Goal: Transaction & Acquisition: Purchase product/service

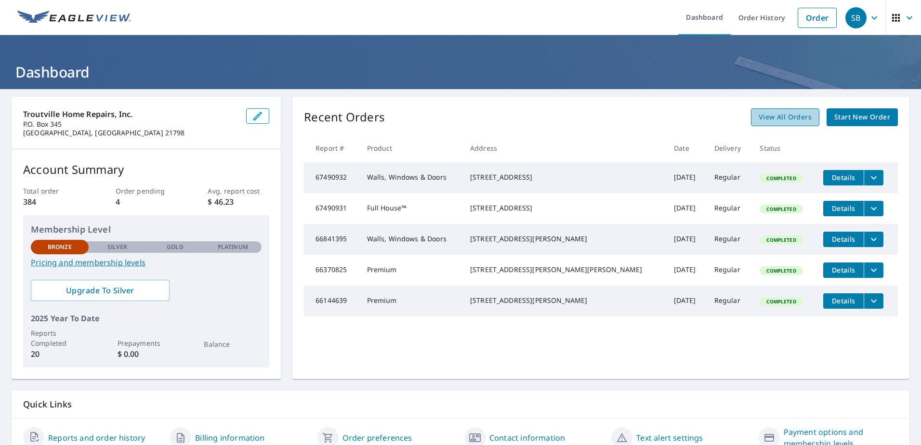
click at [774, 117] on span "View All Orders" at bounding box center [784, 117] width 53 height 12
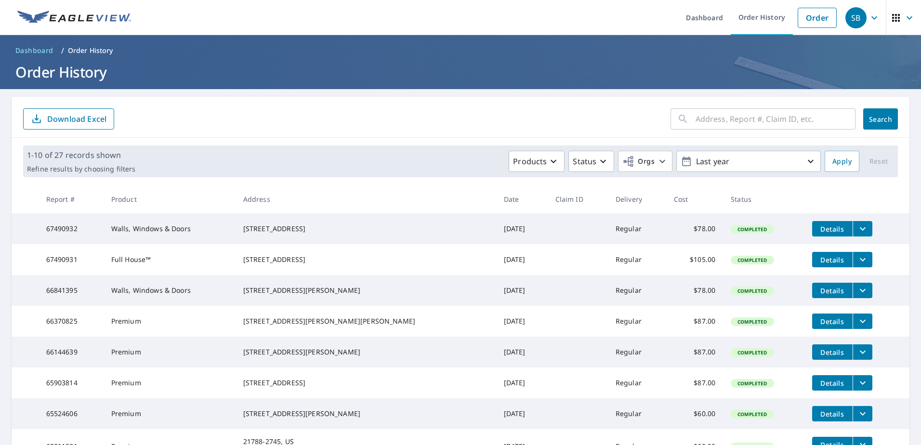
drag, startPoint x: 917, startPoint y: 106, endPoint x: 648, endPoint y: 68, distance: 270.9
click at [648, 68] on h1 "Order History" at bounding box center [460, 72] width 897 height 20
click at [816, 17] on link "Order" at bounding box center [816, 18] width 39 height 20
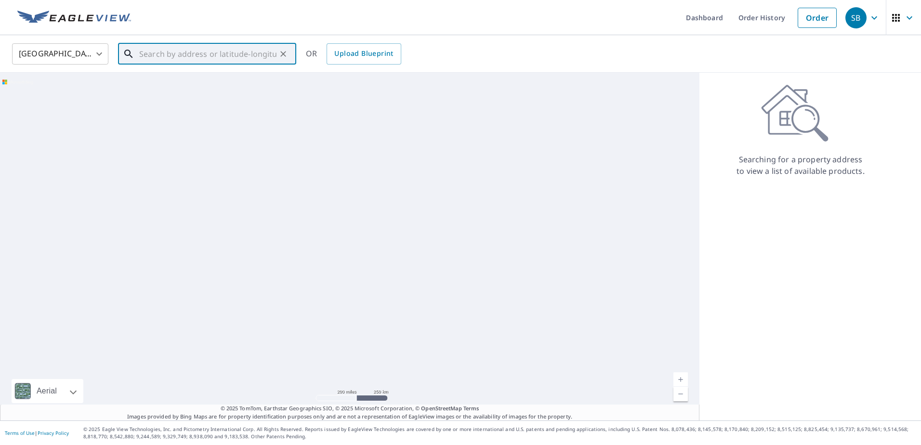
click at [160, 49] on input "text" at bounding box center [207, 53] width 137 height 27
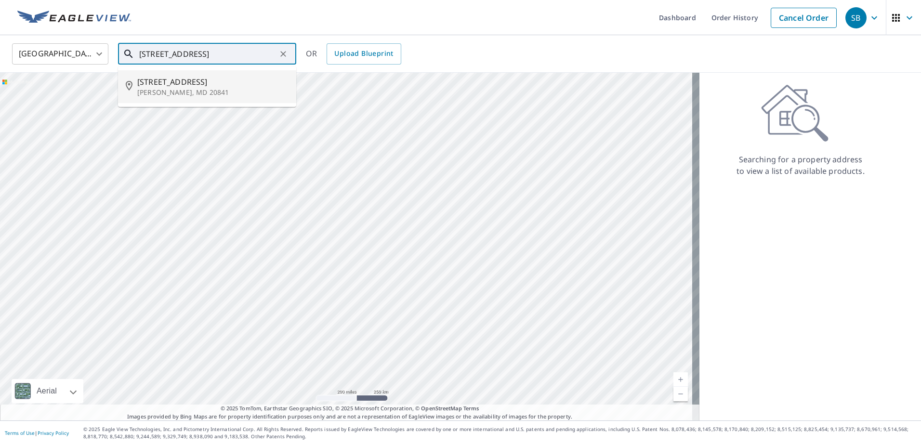
click at [210, 73] on li "[STREET_ADDRESS][PERSON_NAME]" at bounding box center [207, 86] width 178 height 33
type input "[STREET_ADDRESS][PERSON_NAME]"
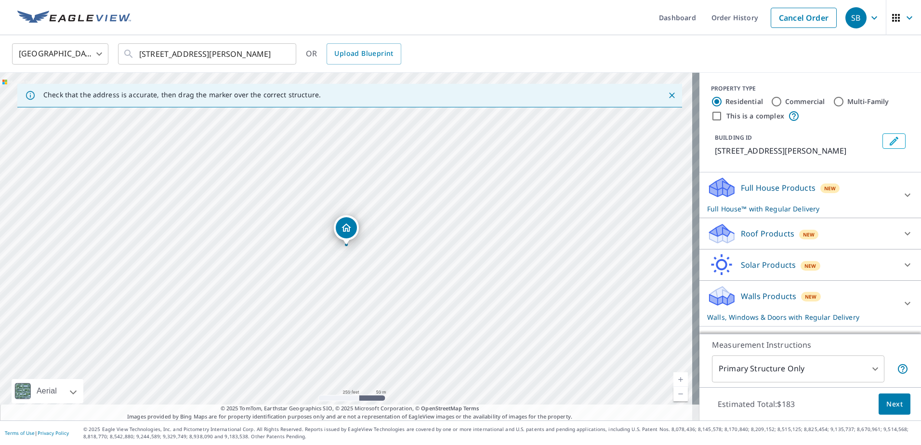
click at [673, 374] on link "Current Level 17, Zoom In" at bounding box center [680, 379] width 14 height 14
click at [673, 374] on link "Current Level 18, Zoom In" at bounding box center [680, 379] width 14 height 14
drag, startPoint x: 389, startPoint y: 163, endPoint x: 413, endPoint y: 336, distance: 174.0
click at [413, 336] on div "[STREET_ADDRESS][PERSON_NAME]" at bounding box center [349, 247] width 699 height 348
drag, startPoint x: 371, startPoint y: 389, endPoint x: 304, endPoint y: 224, distance: 178.6
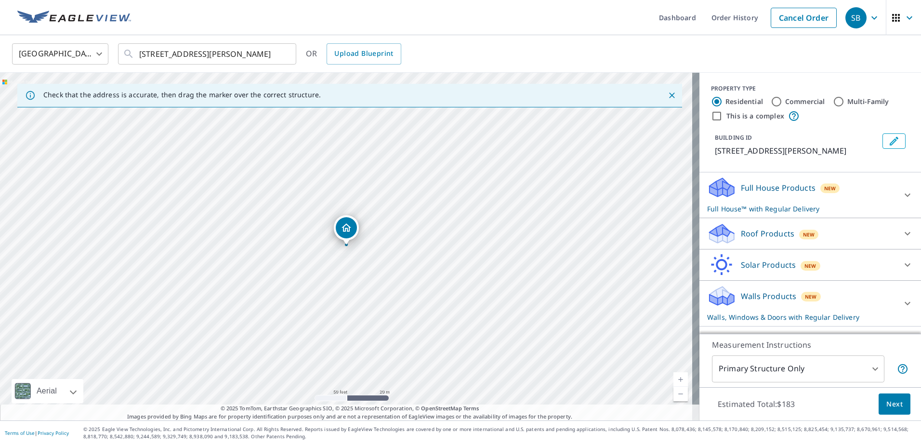
click at [674, 376] on link "Current Level 19, Zoom In" at bounding box center [680, 379] width 14 height 14
click at [674, 376] on link "Current Level 20, Zoom In Disabled" at bounding box center [680, 379] width 14 height 14
click at [902, 230] on icon at bounding box center [907, 234] width 12 height 12
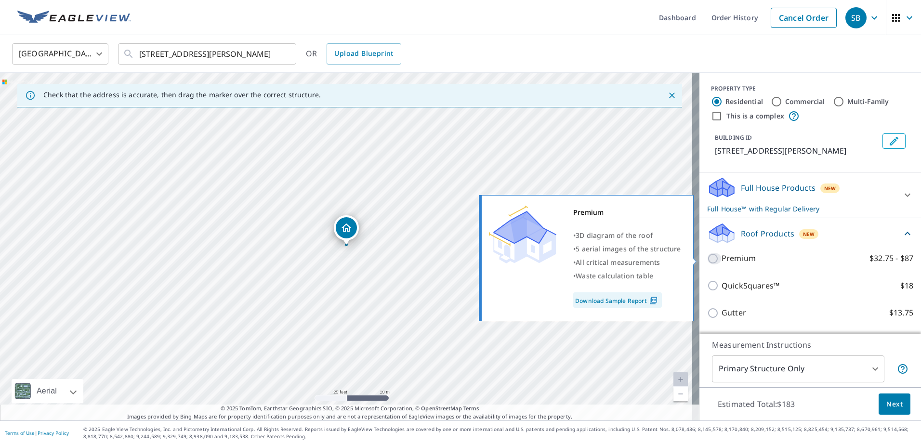
click at [707, 257] on input "Premium $32.75 - $87" at bounding box center [714, 259] width 14 height 12
checkbox input "true"
checkbox input "false"
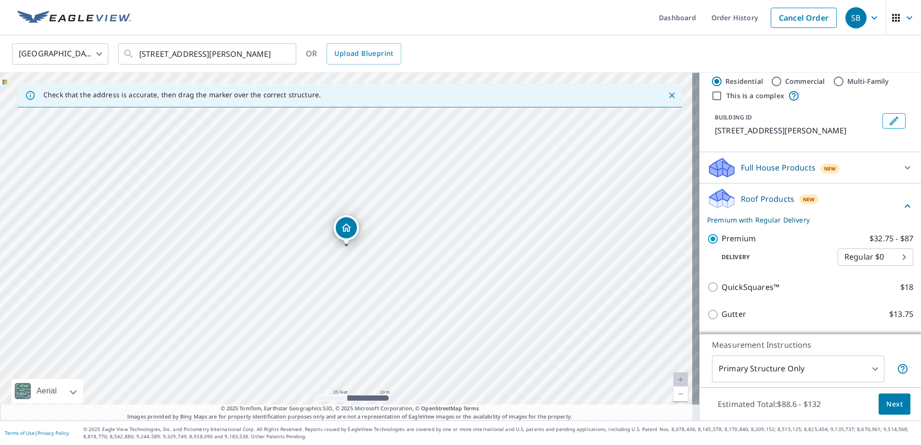
scroll to position [123, 0]
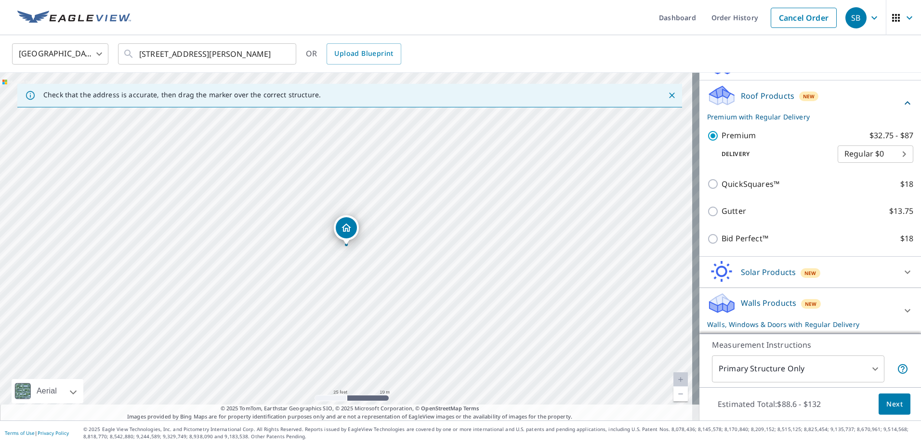
click at [901, 309] on icon at bounding box center [907, 311] width 12 height 12
click at [744, 300] on p "Walls Products" at bounding box center [767, 303] width 55 height 12
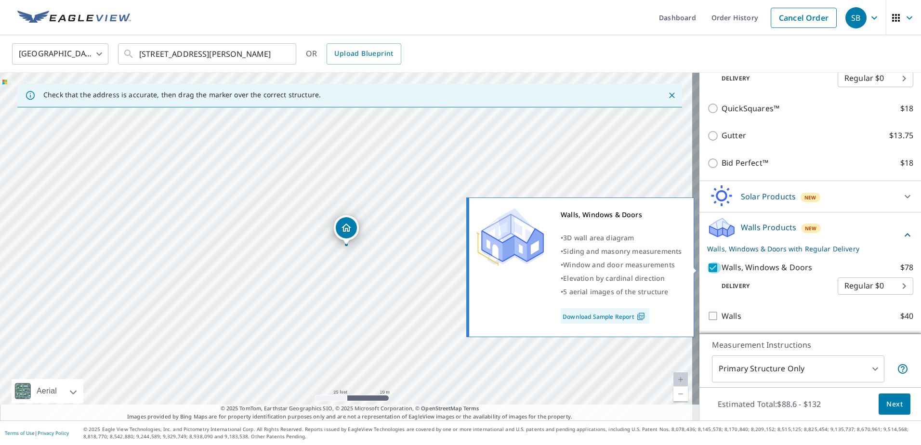
click at [707, 265] on input "Walls, Windows & Doors $78" at bounding box center [714, 268] width 14 height 12
checkbox input "false"
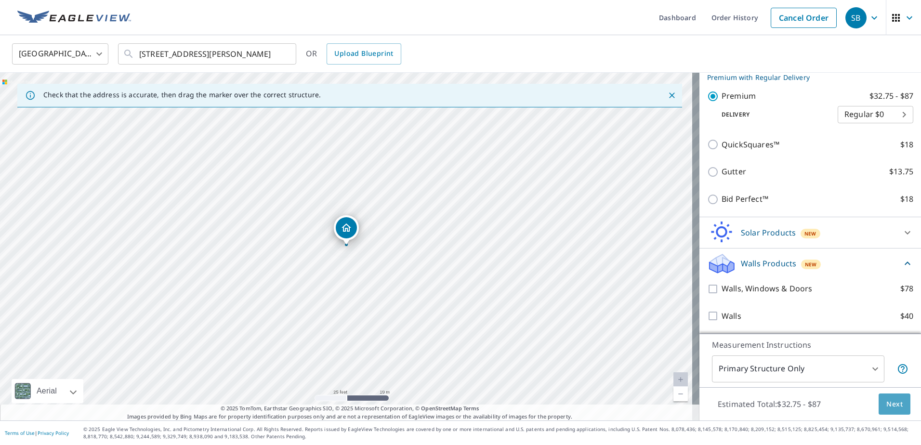
click at [878, 405] on button "Next" at bounding box center [894, 404] width 32 height 22
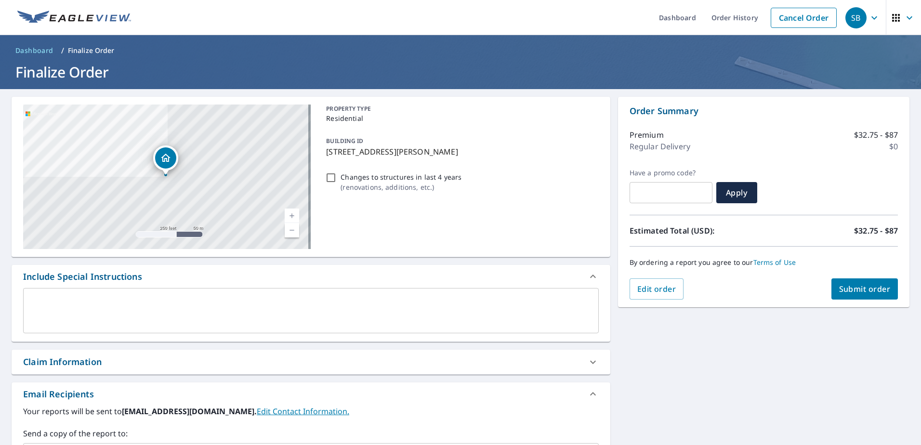
click at [870, 291] on span "Submit order" at bounding box center [865, 289] width 52 height 11
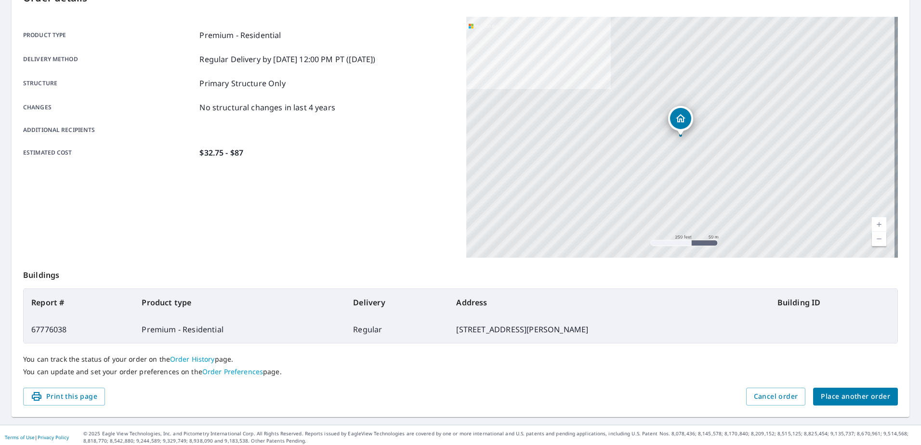
scroll to position [122, 0]
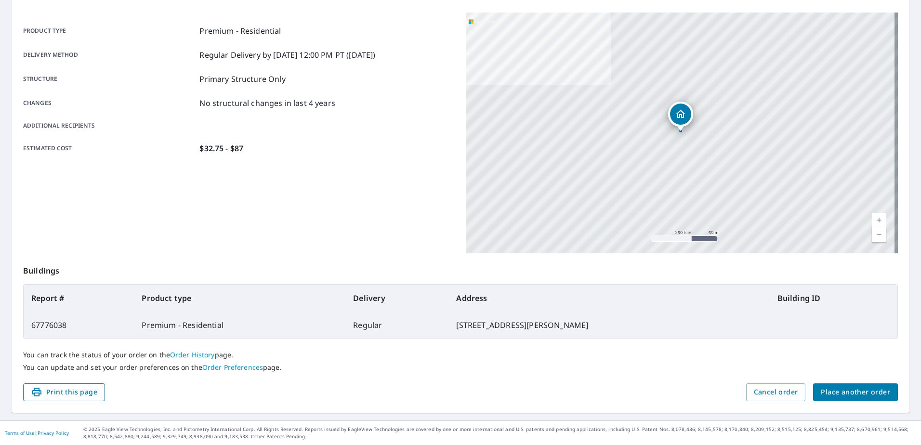
click at [89, 391] on span "Print this page" at bounding box center [64, 392] width 66 height 12
drag, startPoint x: 89, startPoint y: 391, endPoint x: 68, endPoint y: 396, distance: 21.3
click at [68, 396] on span "Print this page" at bounding box center [64, 392] width 66 height 12
drag, startPoint x: 65, startPoint y: 389, endPoint x: 129, endPoint y: 392, distance: 63.1
click at [65, 389] on span "Print this page" at bounding box center [64, 392] width 66 height 12
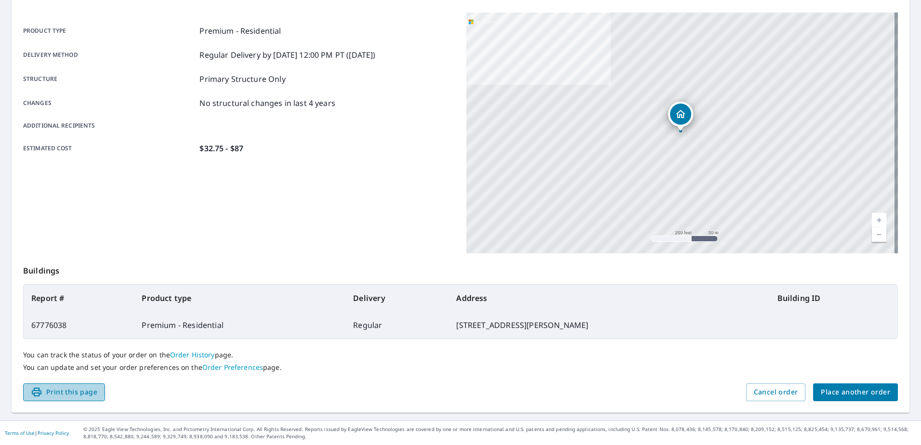
click at [59, 389] on span "Print this page" at bounding box center [64, 392] width 66 height 12
